Goal: Use online tool/utility: Use online tool/utility

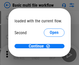
click at [50, 47] on span "Open" at bounding box center [54, 49] width 9 height 4
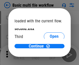
scroll to position [15, 0]
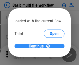
click at [37, 47] on span "Continue" at bounding box center [36, 46] width 15 height 4
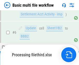
scroll to position [119, 0]
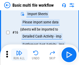
click at [19, 55] on img "button" at bounding box center [19, 53] width 6 height 6
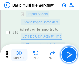
scroll to position [344, 0]
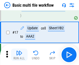
click at [19, 55] on img "button" at bounding box center [19, 53] width 6 height 6
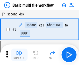
click at [19, 55] on img "button" at bounding box center [19, 53] width 6 height 6
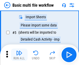
click at [19, 55] on img "button" at bounding box center [19, 53] width 6 height 6
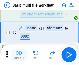
click at [19, 55] on img "button" at bounding box center [19, 53] width 6 height 6
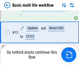
scroll to position [344, 0]
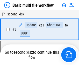
scroll to position [89, 0]
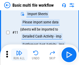
click at [19, 55] on img "button" at bounding box center [19, 53] width 6 height 6
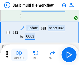
click at [19, 55] on img "button" at bounding box center [19, 53] width 6 height 6
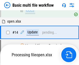
scroll to position [344, 0]
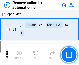
scroll to position [19, 0]
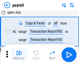
click at [19, 55] on img "button" at bounding box center [19, 53] width 6 height 6
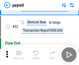
scroll to position [64, 0]
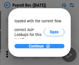
click at [37, 46] on span "Continue" at bounding box center [36, 46] width 15 height 4
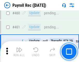
scroll to position [2754, 0]
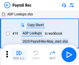
click at [19, 55] on img "button" at bounding box center [19, 53] width 6 height 6
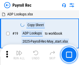
scroll to position [32, 0]
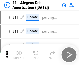
click at [19, 55] on img "button" at bounding box center [19, 53] width 6 height 6
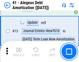
scroll to position [64, 0]
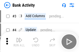
click at [19, 42] on img "button" at bounding box center [19, 40] width 6 height 6
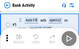
scroll to position [27, 0]
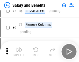
click at [19, 51] on img "button" at bounding box center [19, 49] width 6 height 6
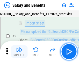
scroll to position [37, 0]
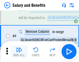
click at [19, 51] on img "button" at bounding box center [19, 49] width 6 height 6
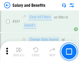
scroll to position [2420, 0]
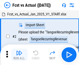
click at [19, 51] on img "button" at bounding box center [19, 53] width 6 height 6
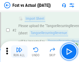
scroll to position [48, 0]
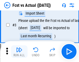
click at [19, 51] on img "button" at bounding box center [19, 49] width 6 height 6
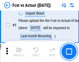
scroll to position [78, 0]
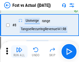
click at [19, 51] on img "button" at bounding box center [19, 49] width 6 height 6
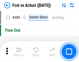
scroll to position [2446, 0]
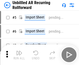
click at [19, 51] on img "button" at bounding box center [19, 53] width 6 height 6
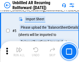
scroll to position [49, 0]
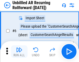
click at [19, 51] on img "button" at bounding box center [19, 49] width 6 height 6
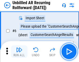
scroll to position [83, 0]
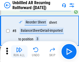
click at [19, 51] on img "button" at bounding box center [19, 49] width 6 height 6
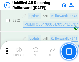
scroll to position [1755, 0]
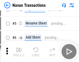
click at [19, 51] on img "button" at bounding box center [19, 49] width 6 height 6
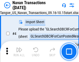
scroll to position [44, 0]
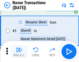
click at [19, 51] on img "button" at bounding box center [19, 49] width 6 height 6
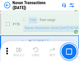
scroll to position [1676, 0]
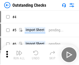
click at [19, 51] on img "button" at bounding box center [19, 53] width 6 height 6
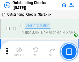
scroll to position [54, 0]
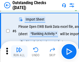
click at [19, 51] on img "button" at bounding box center [19, 49] width 6 height 6
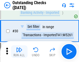
click at [19, 51] on img "button" at bounding box center [19, 49] width 6 height 6
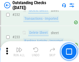
scroll to position [1569, 0]
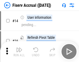
click at [19, 51] on img "button" at bounding box center [19, 49] width 6 height 6
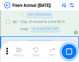
scroll to position [679, 0]
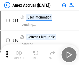
click at [19, 51] on img "button" at bounding box center [19, 53] width 6 height 6
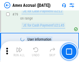
scroll to position [671, 0]
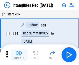
click at [19, 55] on img "button" at bounding box center [19, 53] width 6 height 6
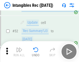
scroll to position [201, 0]
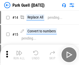
click at [19, 51] on img "button" at bounding box center [19, 53] width 6 height 6
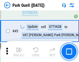
scroll to position [646, 0]
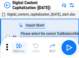
click at [19, 43] on img "button" at bounding box center [19, 45] width 6 height 6
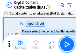
scroll to position [48, 0]
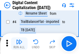
click at [19, 43] on img "button" at bounding box center [19, 42] width 6 height 6
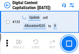
scroll to position [548, 0]
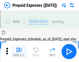
click at [19, 51] on img "button" at bounding box center [19, 49] width 6 height 6
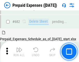
scroll to position [1421, 0]
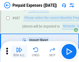
click at [19, 51] on img "button" at bounding box center [19, 49] width 6 height 6
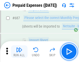
scroll to position [1447, 0]
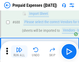
click at [19, 51] on img "button" at bounding box center [19, 49] width 6 height 6
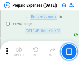
scroll to position [5032, 0]
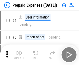
click at [19, 55] on img "button" at bounding box center [19, 53] width 6 height 6
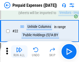
click at [19, 51] on img "button" at bounding box center [19, 49] width 6 height 6
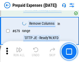
scroll to position [1800, 0]
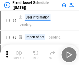
click at [19, 55] on img "button" at bounding box center [19, 53] width 6 height 6
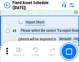
scroll to position [54, 0]
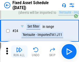
click at [19, 51] on img "button" at bounding box center [19, 49] width 6 height 6
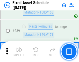
scroll to position [1601, 0]
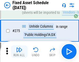
click at [19, 51] on img "button" at bounding box center [19, 49] width 6 height 6
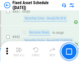
scroll to position [2310, 0]
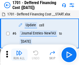
click at [19, 55] on img "button" at bounding box center [19, 53] width 6 height 6
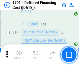
scroll to position [62, 0]
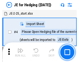
scroll to position [29, 0]
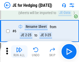
click at [19, 51] on img "button" at bounding box center [19, 49] width 6 height 6
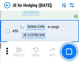
scroll to position [335, 0]
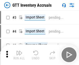
click at [19, 51] on img "button" at bounding box center [19, 53] width 6 height 6
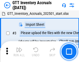
scroll to position [33, 0]
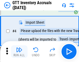
click at [19, 51] on img "button" at bounding box center [19, 49] width 6 height 6
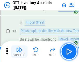
scroll to position [60, 0]
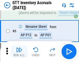
click at [19, 51] on img "button" at bounding box center [19, 49] width 6 height 6
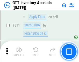
scroll to position [3923, 0]
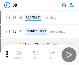
click at [19, 55] on img "button" at bounding box center [19, 53] width 6 height 6
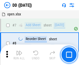
scroll to position [50, 0]
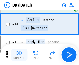
click at [19, 55] on img "button" at bounding box center [19, 53] width 6 height 6
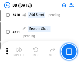
scroll to position [2312, 0]
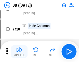
click at [19, 51] on img "button" at bounding box center [19, 49] width 6 height 6
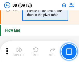
scroll to position [2474, 0]
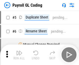
click at [19, 55] on img "button" at bounding box center [19, 53] width 6 height 6
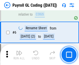
scroll to position [62, 0]
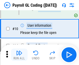
click at [19, 55] on img "button" at bounding box center [19, 53] width 6 height 6
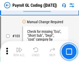
scroll to position [1213, 0]
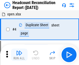
click at [19, 55] on img "button" at bounding box center [19, 53] width 6 height 6
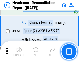
scroll to position [621, 0]
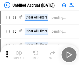
click at [19, 55] on img "button" at bounding box center [19, 53] width 6 height 6
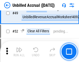
scroll to position [469, 0]
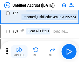
click at [19, 51] on img "button" at bounding box center [19, 49] width 6 height 6
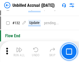
scroll to position [1539, 0]
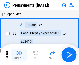
click at [19, 55] on img "button" at bounding box center [19, 53] width 6 height 6
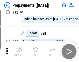
scroll to position [32, 0]
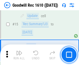
scroll to position [88, 0]
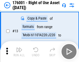
scroll to position [33, 0]
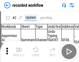
click at [19, 51] on img "button" at bounding box center [19, 49] width 6 height 6
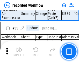
scroll to position [1615, 0]
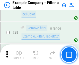
scroll to position [473, 0]
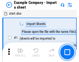
scroll to position [43, 0]
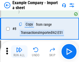
click at [19, 51] on img "button" at bounding box center [19, 49] width 6 height 6
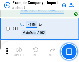
scroll to position [114, 0]
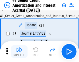
click at [19, 51] on img "button" at bounding box center [19, 49] width 6 height 6
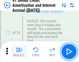
scroll to position [488, 0]
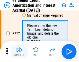
click at [19, 51] on img "button" at bounding box center [19, 49] width 6 height 6
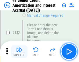
scroll to position [540, 0]
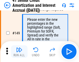
click at [19, 51] on img "button" at bounding box center [19, 49] width 6 height 6
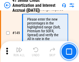
scroll to position [594, 0]
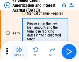
click at [19, 51] on img "button" at bounding box center [19, 49] width 6 height 6
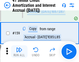
click at [19, 51] on img "button" at bounding box center [19, 49] width 6 height 6
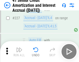
scroll to position [1157, 0]
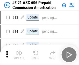
click at [19, 51] on img "button" at bounding box center [19, 53] width 6 height 6
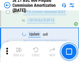
scroll to position [951, 0]
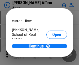
click at [52, 60] on span "Open" at bounding box center [56, 62] width 9 height 4
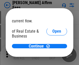
click at [52, 54] on span "Open" at bounding box center [56, 56] width 9 height 4
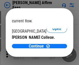
click at [52, 48] on span "Open" at bounding box center [56, 50] width 9 height 4
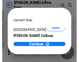
scroll to position [81, 0]
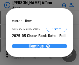
click at [37, 46] on span "Continue" at bounding box center [36, 46] width 15 height 4
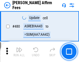
scroll to position [1405, 0]
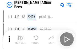
scroll to position [5, 0]
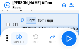
click at [19, 38] on img "button" at bounding box center [19, 36] width 6 height 6
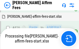
scroll to position [1124, 0]
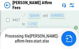
scroll to position [1355, 0]
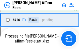
scroll to position [1094, 0]
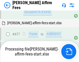
scroll to position [1405, 0]
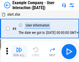
click at [19, 51] on img "button" at bounding box center [19, 49] width 6 height 6
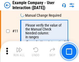
scroll to position [112, 0]
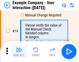
click at [19, 51] on img "button" at bounding box center [19, 49] width 6 height 6
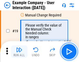
click at [19, 51] on img "button" at bounding box center [19, 49] width 6 height 6
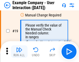
click at [19, 51] on img "button" at bounding box center [19, 49] width 6 height 6
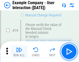
scroll to position [143, 0]
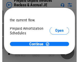
scroll to position [31, 0]
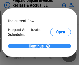
click at [37, 46] on span "Continue" at bounding box center [36, 46] width 15 height 4
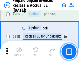
scroll to position [670, 0]
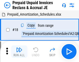
click at [19, 51] on img "button" at bounding box center [19, 49] width 6 height 6
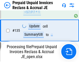
scroll to position [643, 0]
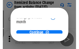
scroll to position [38, 0]
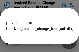
click at [37, 37] on span "Continue" at bounding box center [36, 39] width 15 height 4
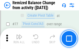
scroll to position [505, 0]
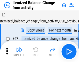
scroll to position [8, 0]
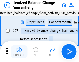
click at [19, 51] on img "button" at bounding box center [19, 49] width 6 height 6
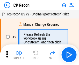
scroll to position [2, 0]
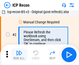
click at [19, 55] on img "button" at bounding box center [19, 53] width 6 height 6
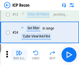
click at [19, 55] on img "button" at bounding box center [19, 53] width 6 height 6
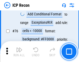
scroll to position [464, 0]
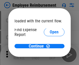
click at [50, 60] on span "Open" at bounding box center [54, 62] width 9 height 4
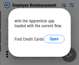
scroll to position [30, 0]
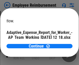
click at [58, 43] on span "Open" at bounding box center [62, 45] width 9 height 4
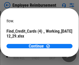
scroll to position [54, 0]
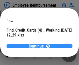
click at [37, 46] on span "Continue" at bounding box center [36, 46] width 15 height 4
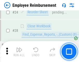
scroll to position [242, 0]
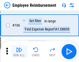
click at [19, 51] on img "button" at bounding box center [19, 49] width 6 height 6
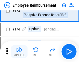
click at [19, 51] on img "button" at bounding box center [19, 49] width 6 height 6
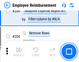
scroll to position [1308, 0]
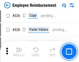
click at [19, 51] on img "button" at bounding box center [19, 49] width 6 height 6
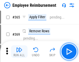
click at [19, 51] on img "button" at bounding box center [19, 49] width 6 height 6
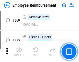
scroll to position [2664, 0]
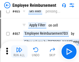
click at [19, 51] on img "button" at bounding box center [19, 49] width 6 height 6
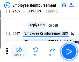
click at [19, 51] on img "button" at bounding box center [19, 49] width 6 height 6
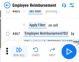
click at [19, 51] on img "button" at bounding box center [19, 49] width 6 height 6
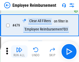
click at [19, 51] on img "button" at bounding box center [19, 49] width 6 height 6
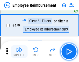
scroll to position [3192, 0]
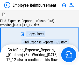
scroll to position [18, 0]
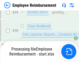
scroll to position [242, 0]
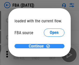
click at [37, 47] on span "Continue" at bounding box center [36, 46] width 15 height 4
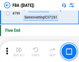
scroll to position [4627, 0]
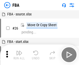
scroll to position [5, 0]
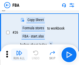
click at [19, 55] on img "button" at bounding box center [19, 53] width 6 height 6
